Goal: Information Seeking & Learning: Understand process/instructions

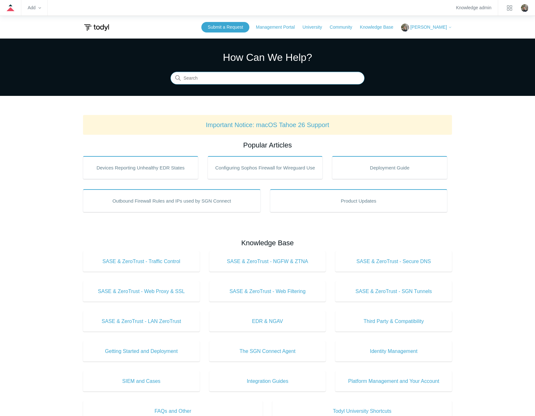
click at [201, 76] on input "Search" at bounding box center [268, 78] width 194 height 13
type input "sgn error codes"
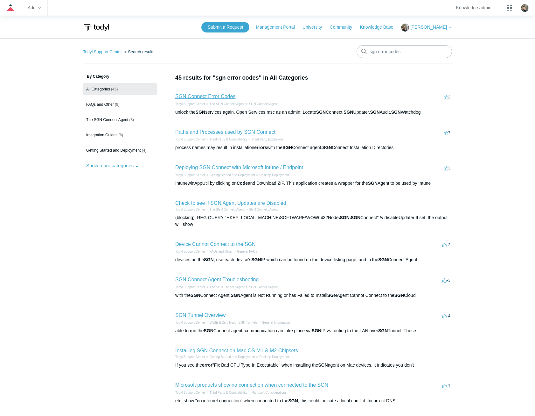
click at [202, 95] on link "SGN Connect Error Codes" at bounding box center [205, 96] width 60 height 5
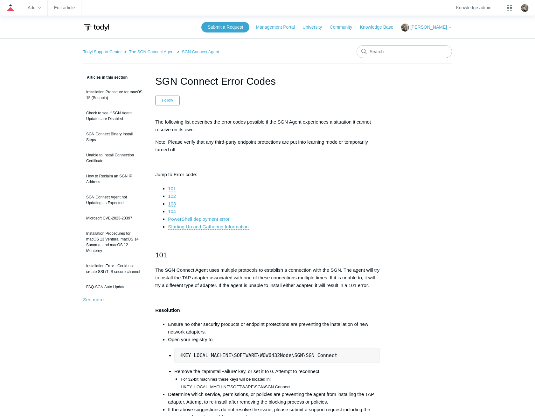
click at [170, 212] on link "104" at bounding box center [172, 212] width 8 height 6
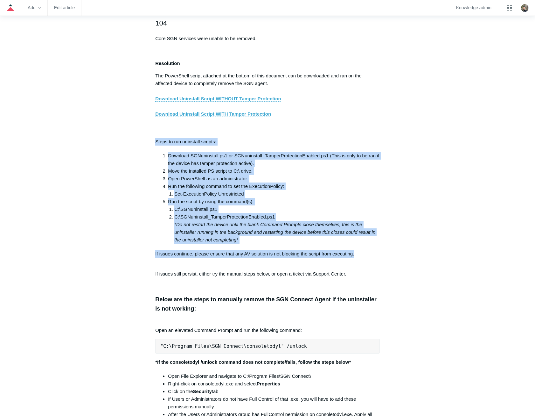
drag, startPoint x: 358, startPoint y: 259, endPoint x: 155, endPoint y: 145, distance: 233.6
click at [155, 145] on article "SGN Connect Error Codes Follow Not yet followed by anyone The following list de…" at bounding box center [268, 391] width 244 height 2740
copy div "Steps to run uninstall scripts: Download SGNuninstall.ps1 or SGNuninstall_Tampe…"
click at [451, 222] on div "Articles in this section Installation Procedure for macOS 15 (Sequoia) Check to…" at bounding box center [267, 391] width 369 height 2740
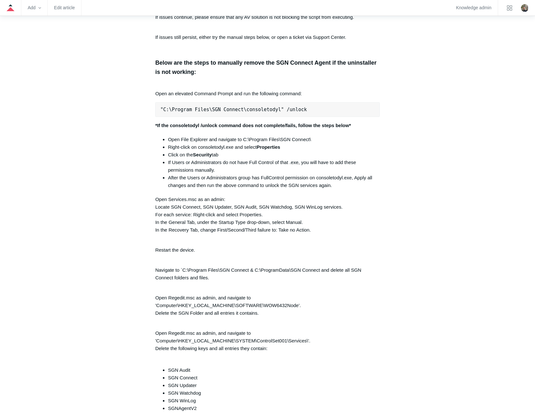
scroll to position [1307, 0]
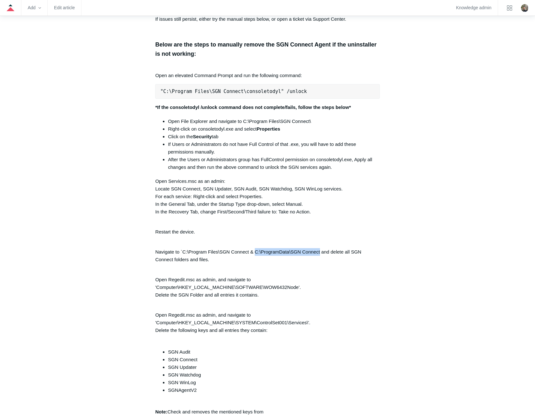
drag, startPoint x: 255, startPoint y: 256, endPoint x: 320, endPoint y: 254, distance: 64.7
click at [320, 254] on p "Navigate to `C:\Program Files\SGN Connect & C:\ProgramData\SGN Connect and dele…" at bounding box center [267, 251] width 225 height 23
copy p "C:\ProgramData\SGN Connect"
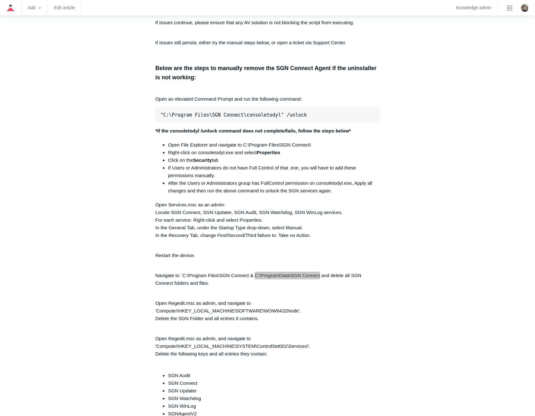
scroll to position [1243, 0]
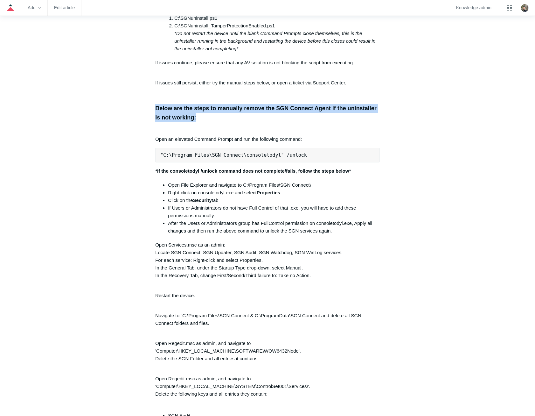
drag, startPoint x: 156, startPoint y: 111, endPoint x: 268, endPoint y: 123, distance: 113.3
click at [268, 123] on article "SGN Connect Error Codes Follow Not yet followed by anyone The following list de…" at bounding box center [268, 200] width 244 height 2740
click at [420, 108] on div "Articles in this section Installation Procedure for macOS 15 (Sequoia) Check to…" at bounding box center [267, 200] width 369 height 2740
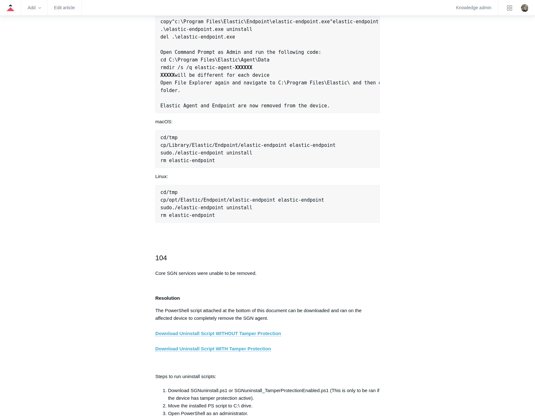
scroll to position [797, 0]
